Goal: Navigation & Orientation: Find specific page/section

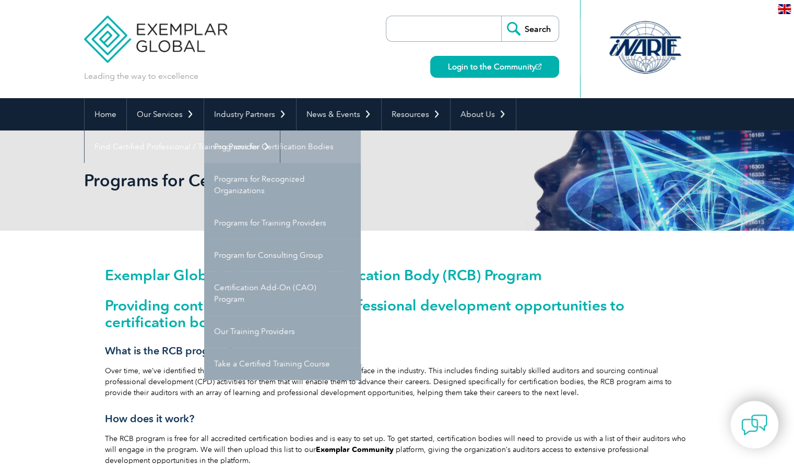
click at [262, 143] on link "Programs for Certification Bodies" at bounding box center [282, 147] width 157 height 32
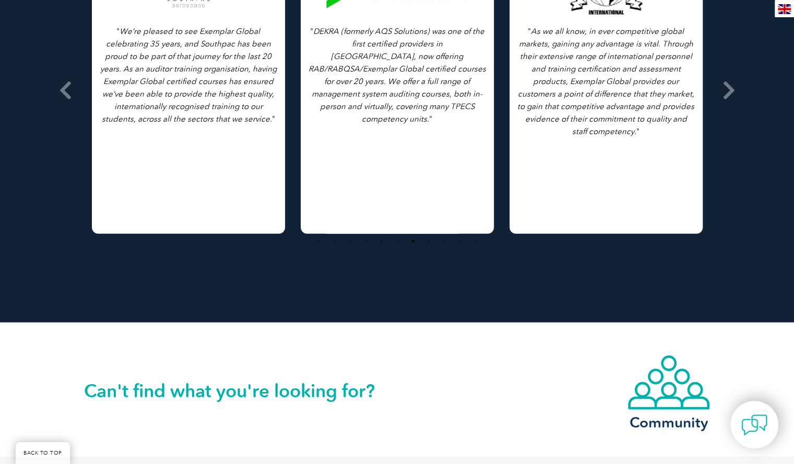
scroll to position [1723, 0]
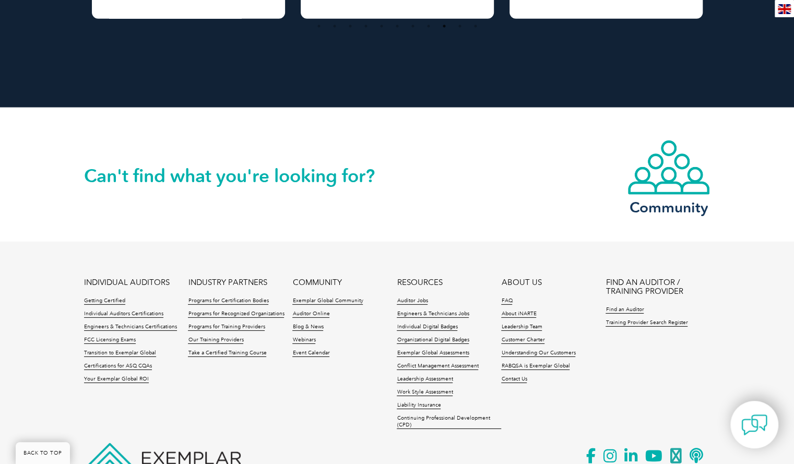
click at [498, 255] on footer "INDIVIDUAL AUDITORS Getting Certified Individual Auditors Certifications Engine…" at bounding box center [397, 381] width 794 height 278
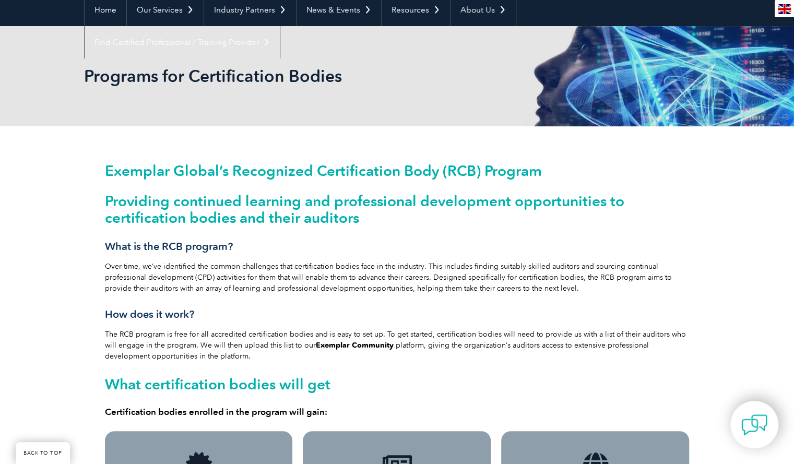
scroll to position [0, 0]
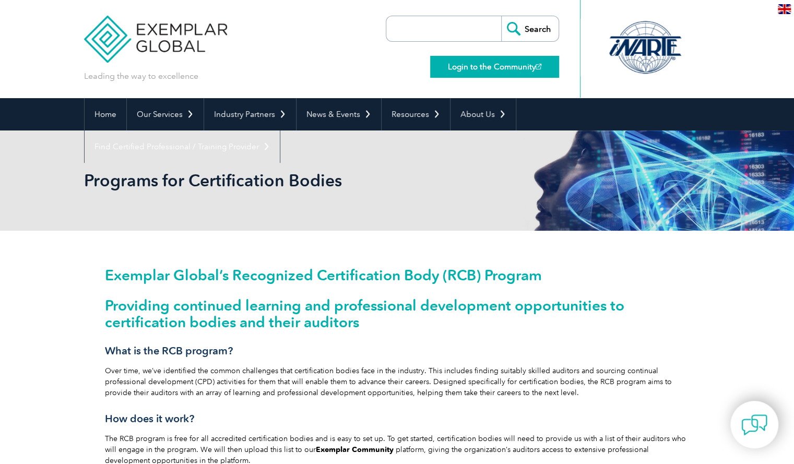
click at [488, 63] on link "Login to the Community" at bounding box center [494, 67] width 129 height 22
